Goal: Information Seeking & Learning: Check status

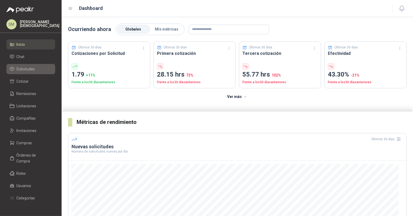
click at [44, 70] on li "Solicitudes" at bounding box center [31, 69] width 42 height 6
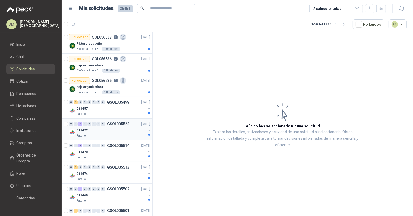
click at [120, 130] on div "011472" at bounding box center [111, 130] width 69 height 6
click at [118, 131] on div "011472" at bounding box center [111, 130] width 69 height 6
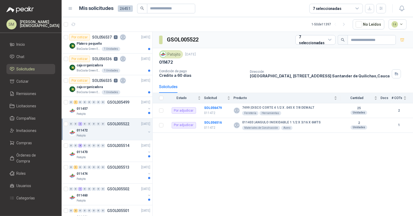
click at [116, 132] on div "011472" at bounding box center [111, 130] width 69 height 6
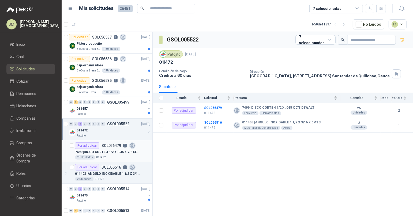
click at [118, 154] on p "7499 | DISCO CORTE 4 1/2 X .045 X 7/8 DEWALT" at bounding box center [108, 152] width 67 height 5
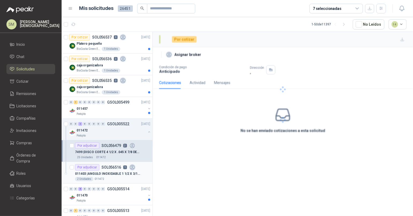
click at [116, 169] on p "SOL056516" at bounding box center [111, 167] width 20 height 4
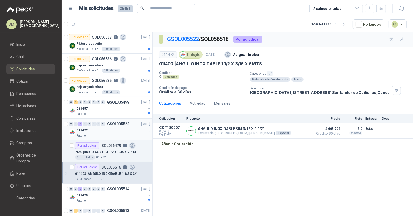
click at [118, 127] on div "0 0 2 0 0 0 0 0 GSOL005522 [DATE]" at bounding box center [110, 124] width 82 height 6
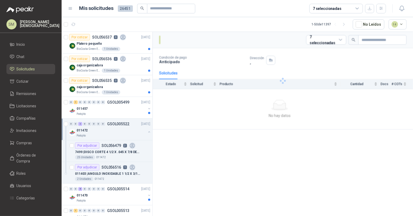
click at [114, 129] on div "011472" at bounding box center [111, 130] width 69 height 6
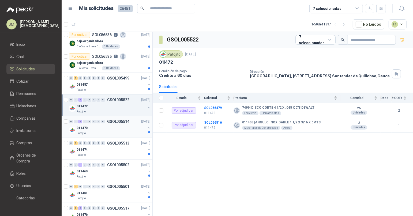
scroll to position [23, 0]
click at [116, 126] on div "011470" at bounding box center [111, 129] width 69 height 6
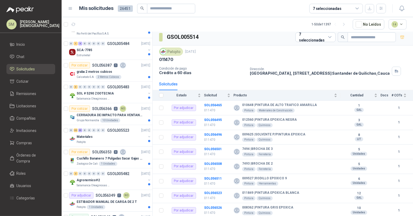
scroll to position [563, 0]
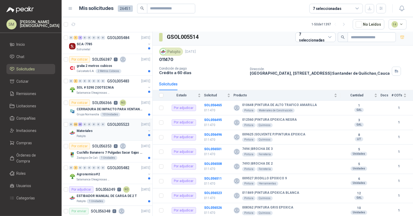
click at [107, 134] on div "Materiales" at bounding box center [111, 131] width 69 height 6
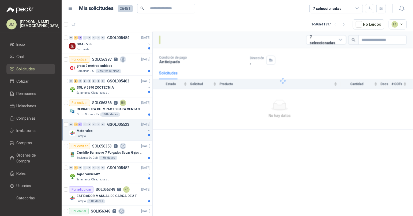
click at [113, 134] on div "Patojito" at bounding box center [111, 136] width 69 height 4
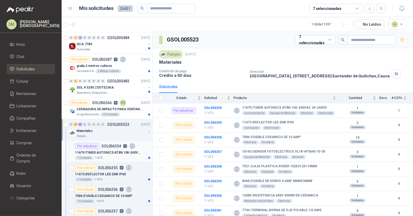
click at [115, 157] on div "1 Unidades 11475" at bounding box center [112, 158] width 75 height 4
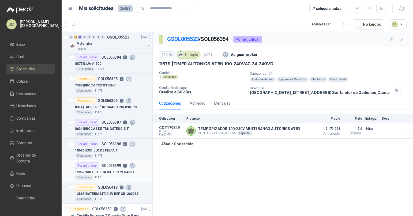
scroll to position [1411, 0]
click at [94, 199] on p "11344" at bounding box center [98, 199] width 8 height 4
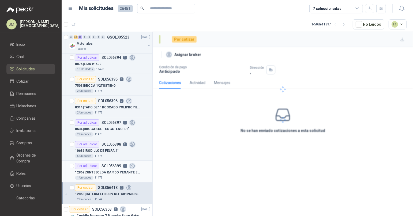
click at [107, 177] on div "1 Unidades 11478" at bounding box center [112, 178] width 75 height 4
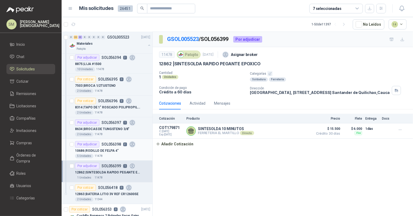
click at [108, 153] on p "10686 | RODILLO DE FELPA 4"" at bounding box center [97, 150] width 44 height 5
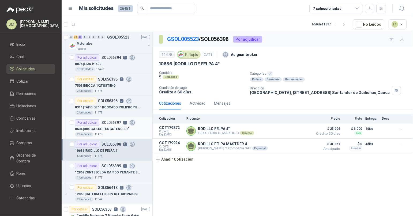
click at [111, 139] on article "Por adjudicar SOL056397 1 8634 | BROCAS DE TUNGSTENO 3/8" 2 Unidades 11478" at bounding box center [107, 128] width 91 height 22
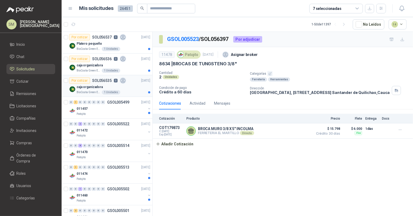
scroll to position [2, 0]
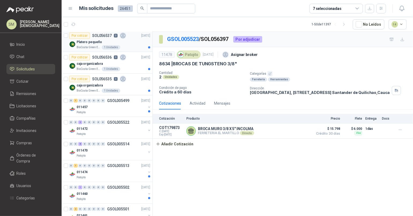
click at [109, 47] on div "1 Unidades" at bounding box center [111, 47] width 18 height 4
